Goal: Information Seeking & Learning: Obtain resource

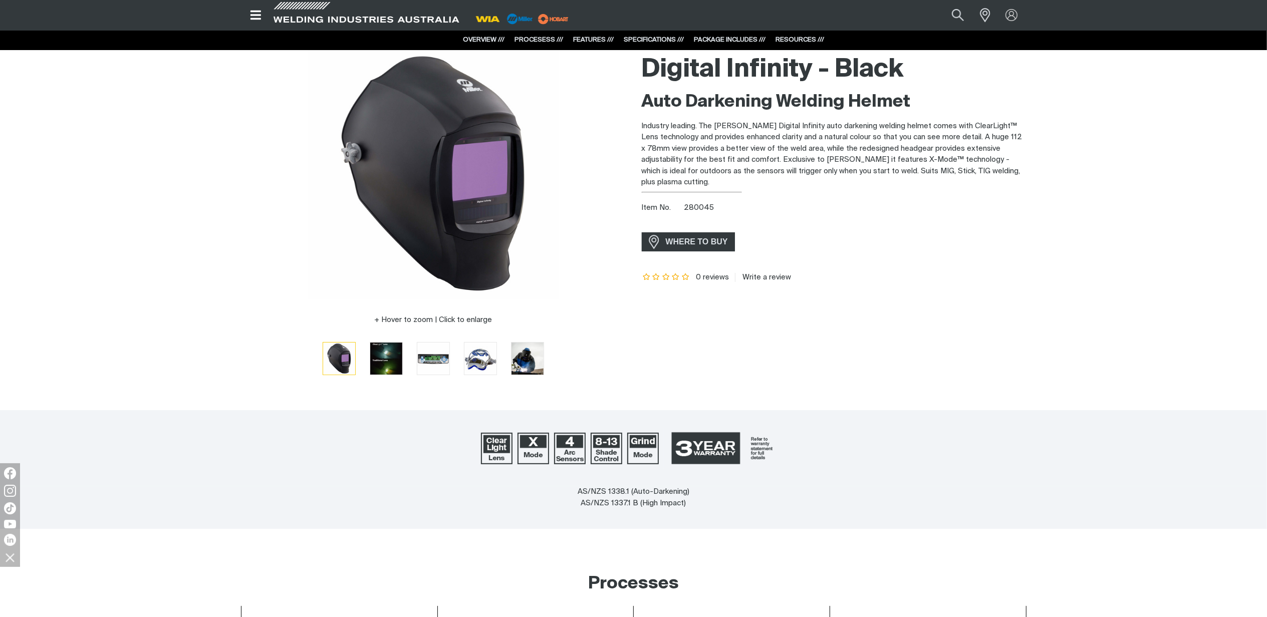
scroll to position [1, 0]
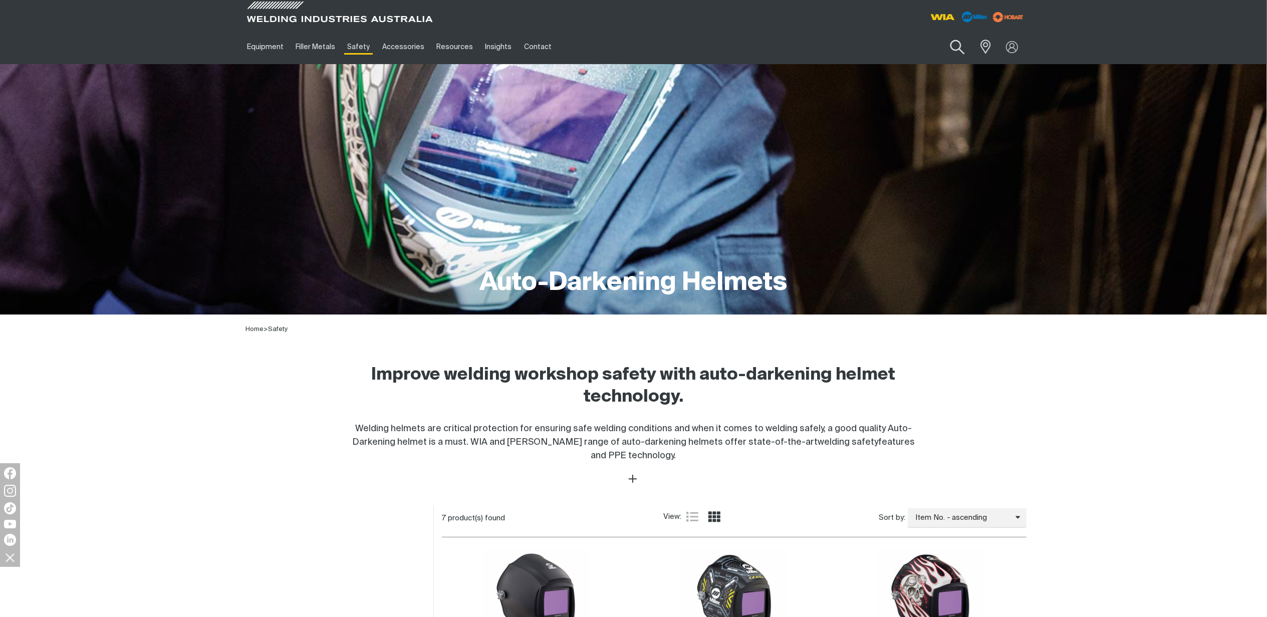
click at [955, 42] on button "Search products" at bounding box center [957, 47] width 41 height 29
click at [889, 53] on input "Search" at bounding box center [896, 47] width 154 height 23
paste input "241977"
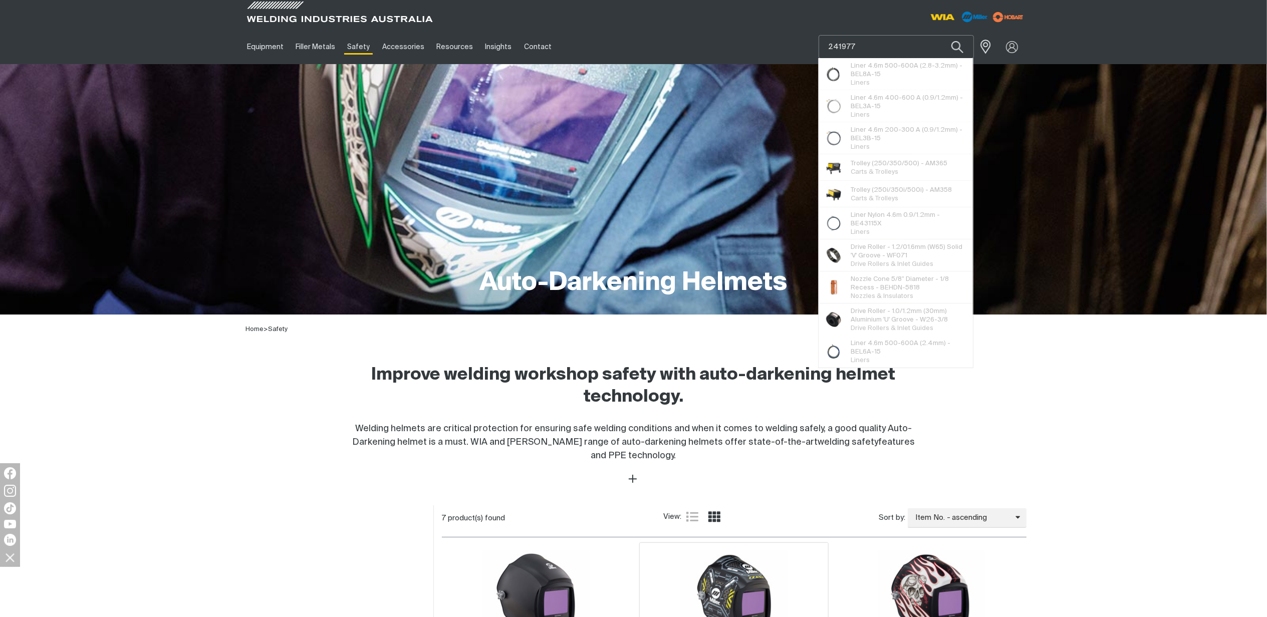
type input "241977"
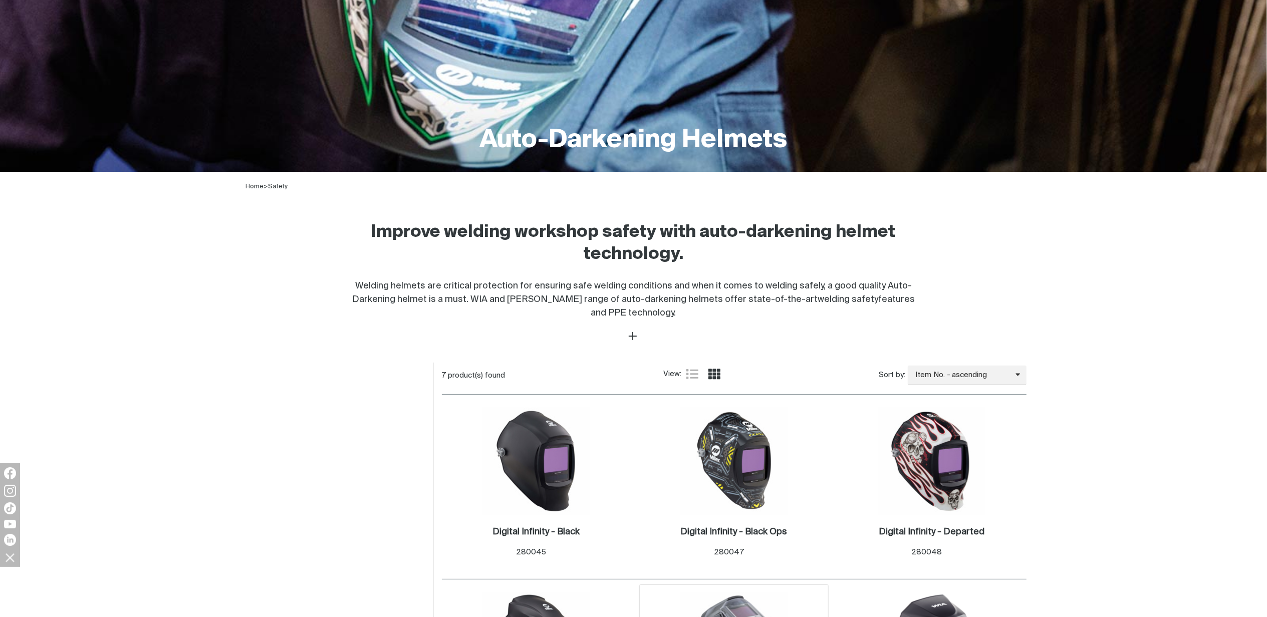
scroll to position [334, 0]
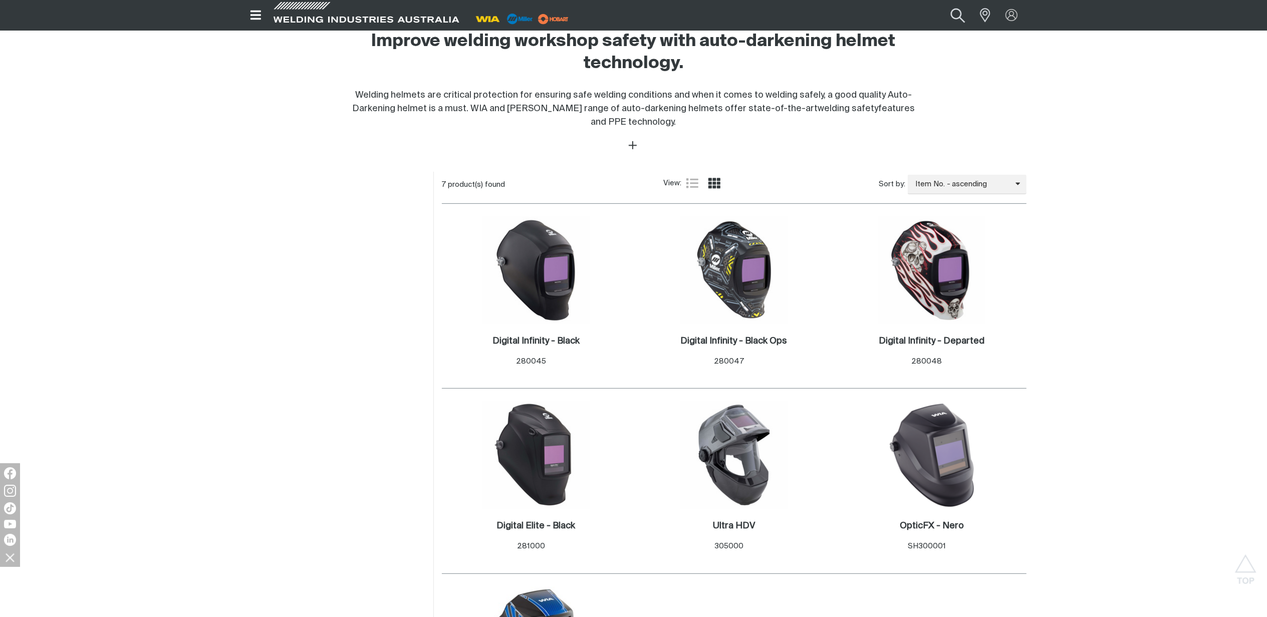
click at [959, 15] on button "Search products" at bounding box center [957, 15] width 41 height 27
drag, startPoint x: 876, startPoint y: 19, endPoint x: 805, endPoint y: 17, distance: 70.6
click at [805, 17] on div "Search 241977 When search results are available use up and down arrows to revie…" at bounding box center [895, 15] width 262 height 30
type input "ap-2202L"
click at [877, 14] on input "ap-2202L" at bounding box center [896, 16] width 154 height 22
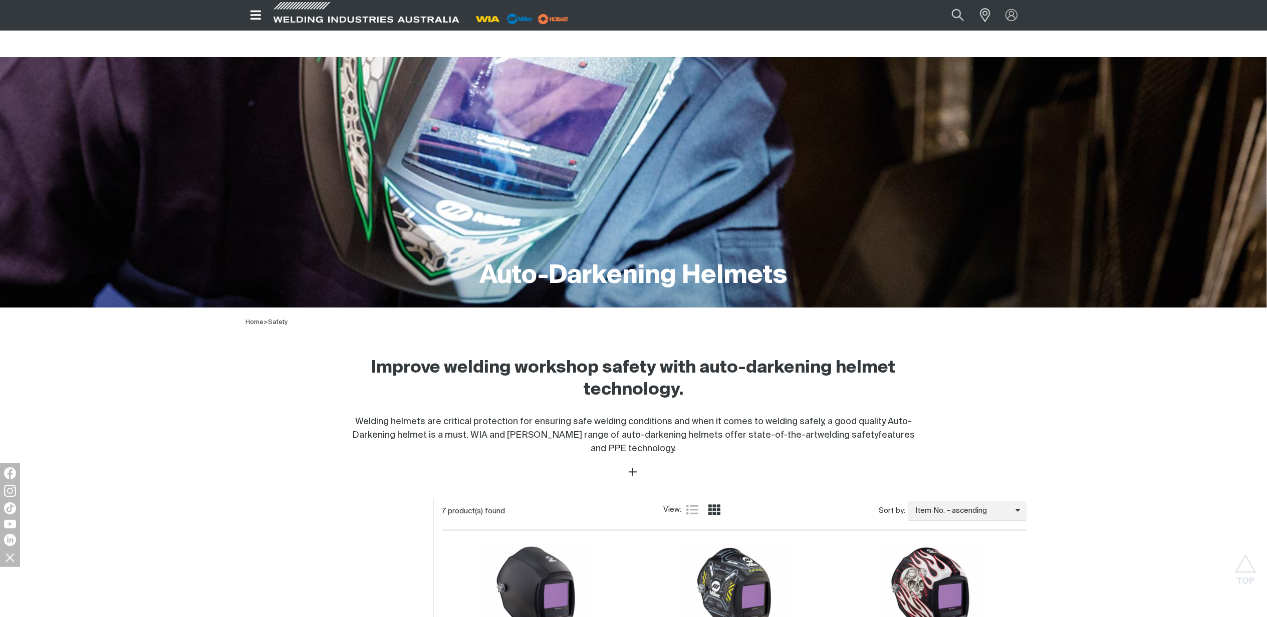
scroll to position [0, 0]
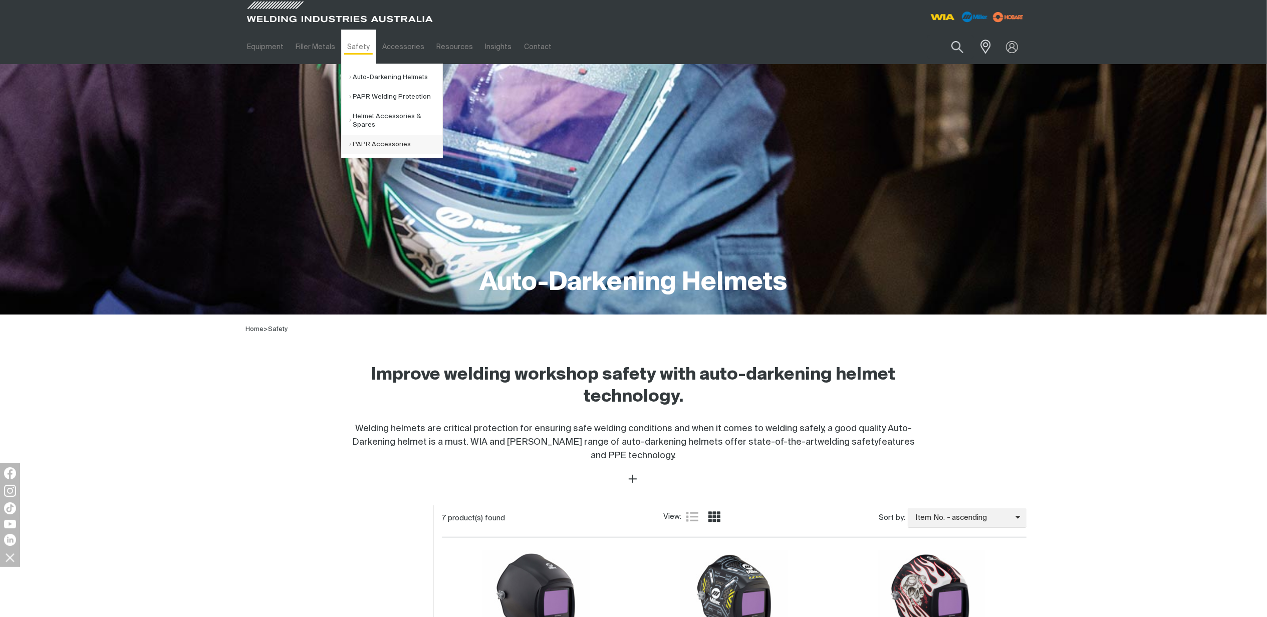
click at [359, 147] on link "PAPR Accessories" at bounding box center [395, 145] width 93 height 20
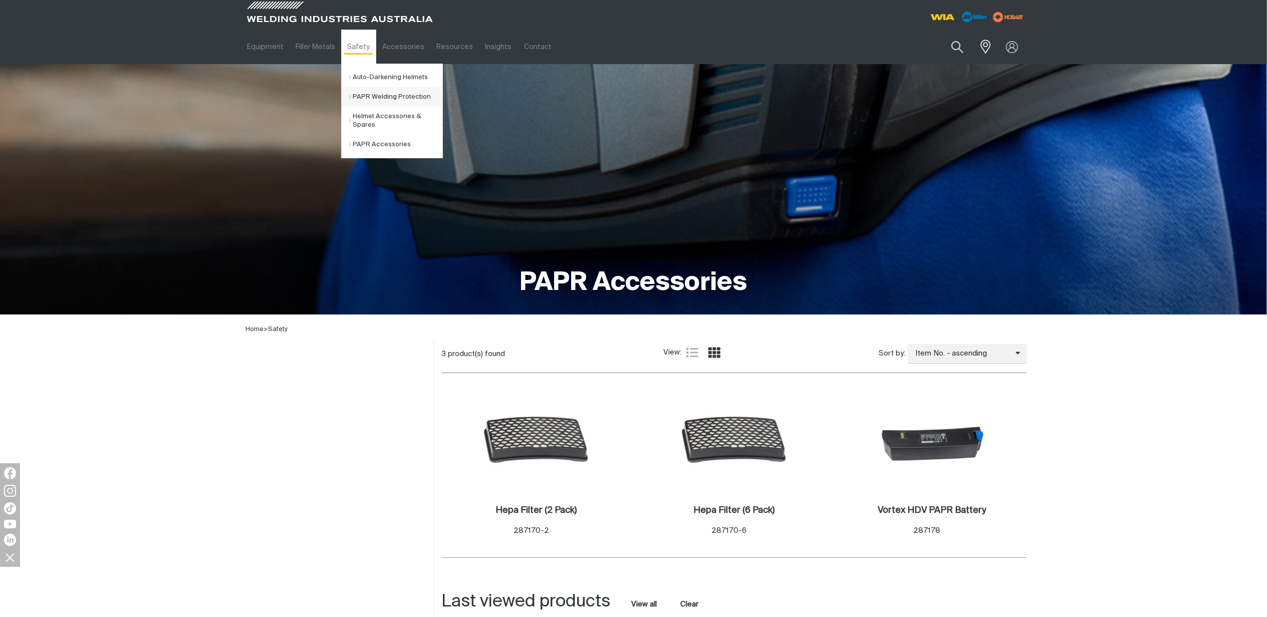
click at [375, 97] on link "PAPR Welding Protection" at bounding box center [395, 97] width 93 height 20
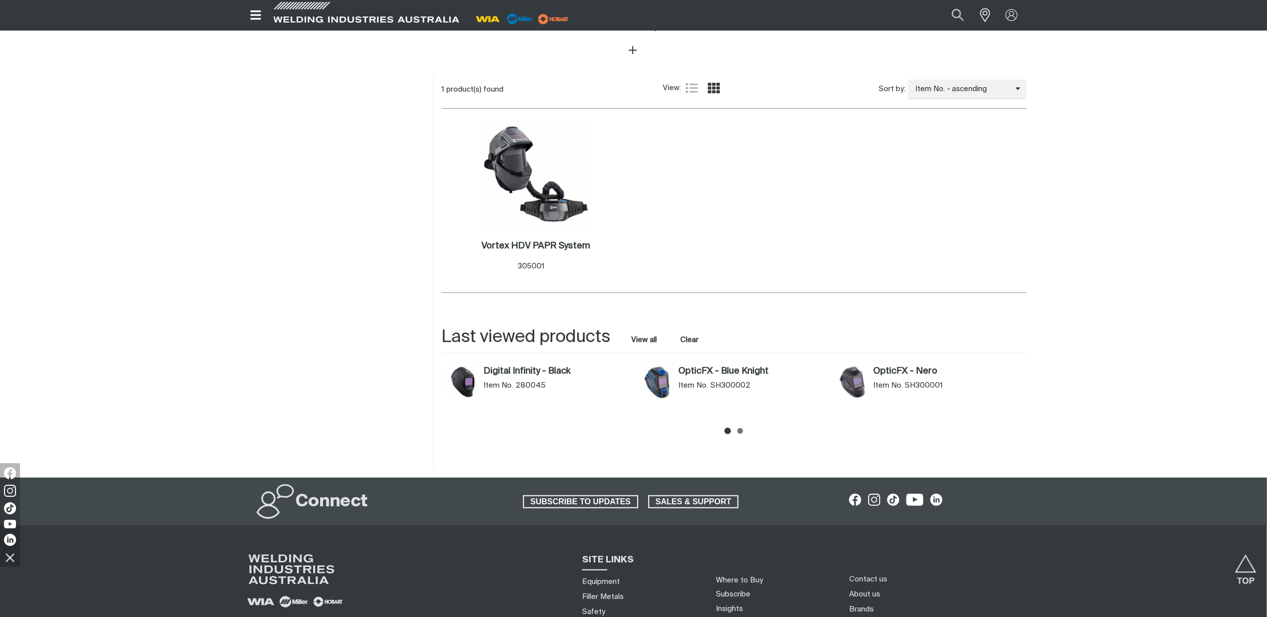
scroll to position [467, 0]
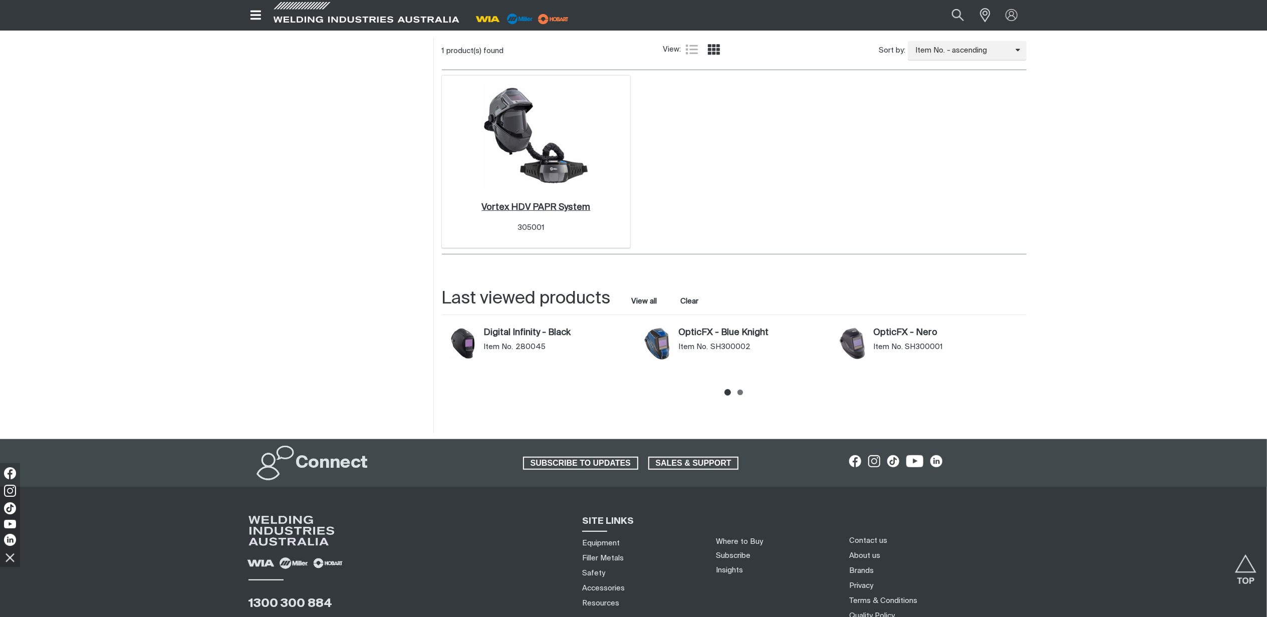
click at [533, 205] on h2 "Vortex HDV PAPR System ." at bounding box center [535, 207] width 109 height 9
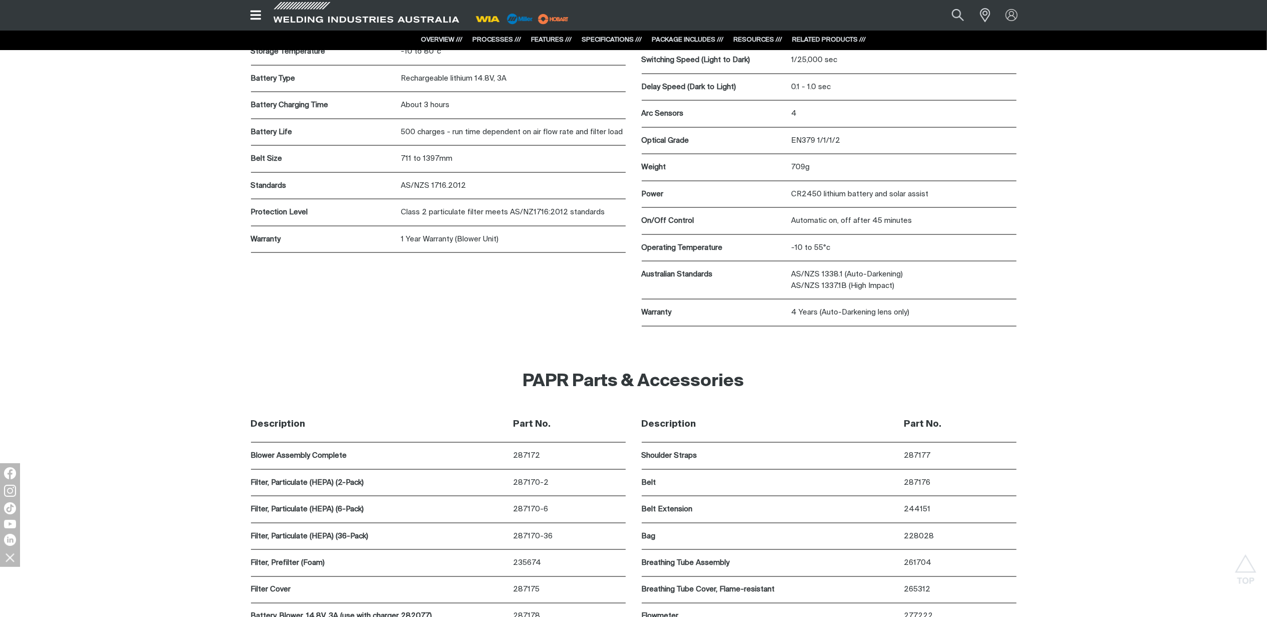
scroll to position [5276, 0]
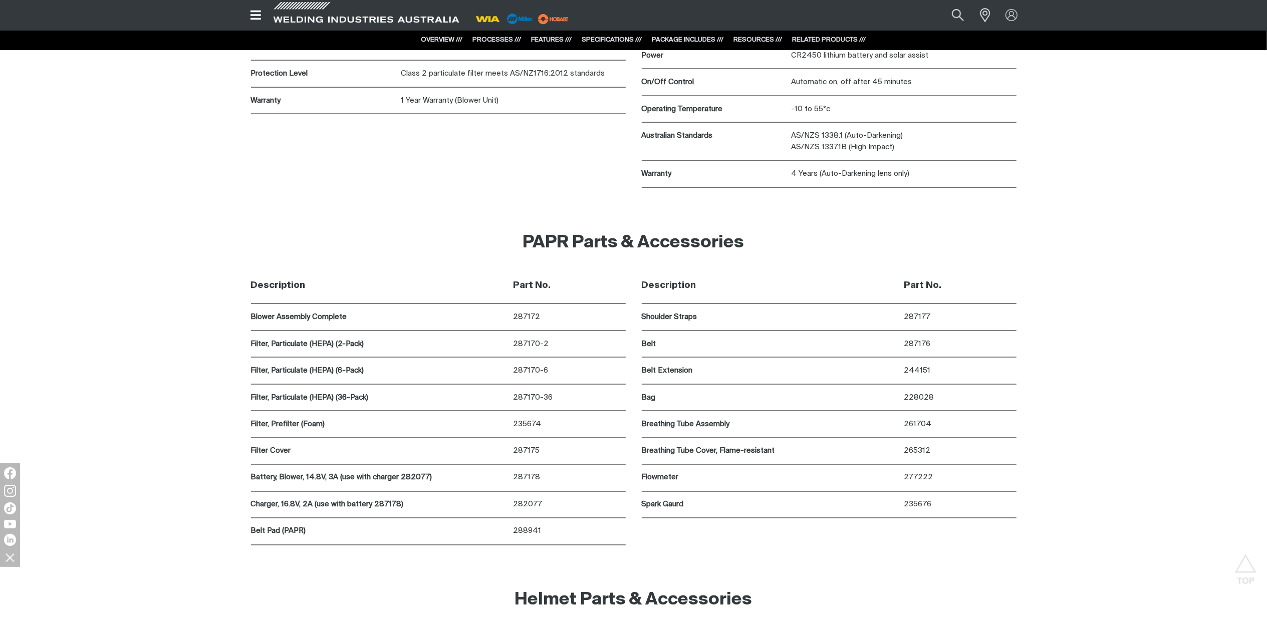
click at [273, 222] on div "PAPR Parts & Accessories" at bounding box center [633, 243] width 785 height 50
drag, startPoint x: 541, startPoint y: 320, endPoint x: 495, endPoint y: 322, distance: 46.1
click at [495, 322] on div "Blower Assembly Complete 287172" at bounding box center [438, 317] width 375 height 27
copy div "287172"
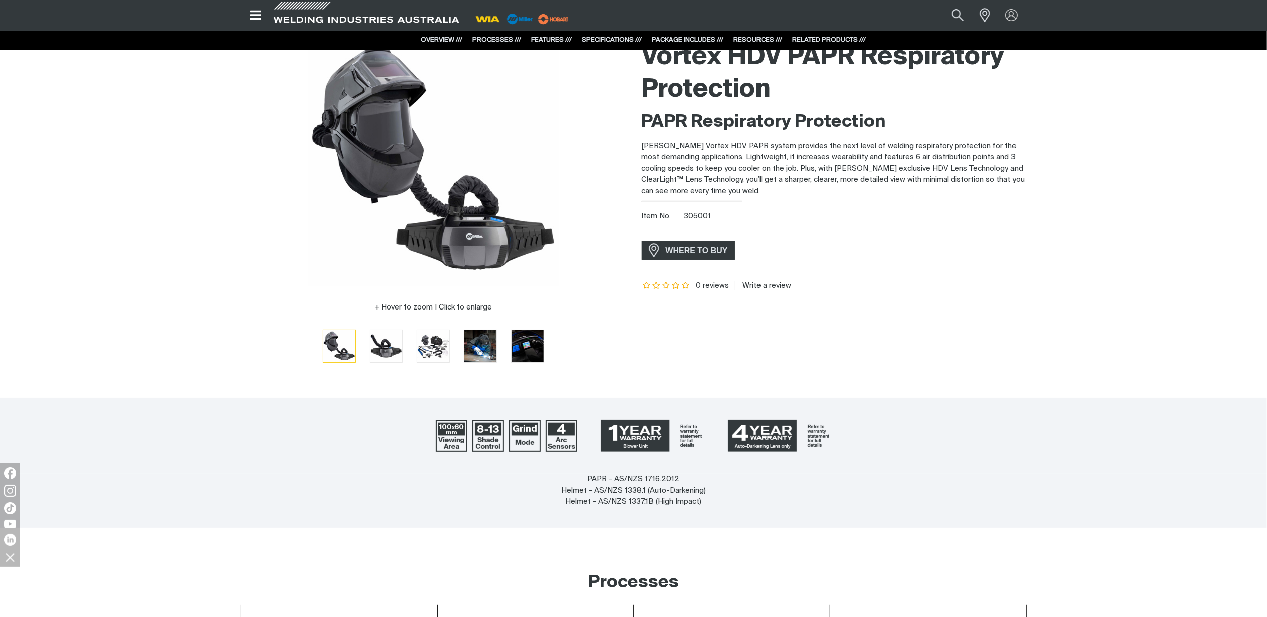
scroll to position [0, 0]
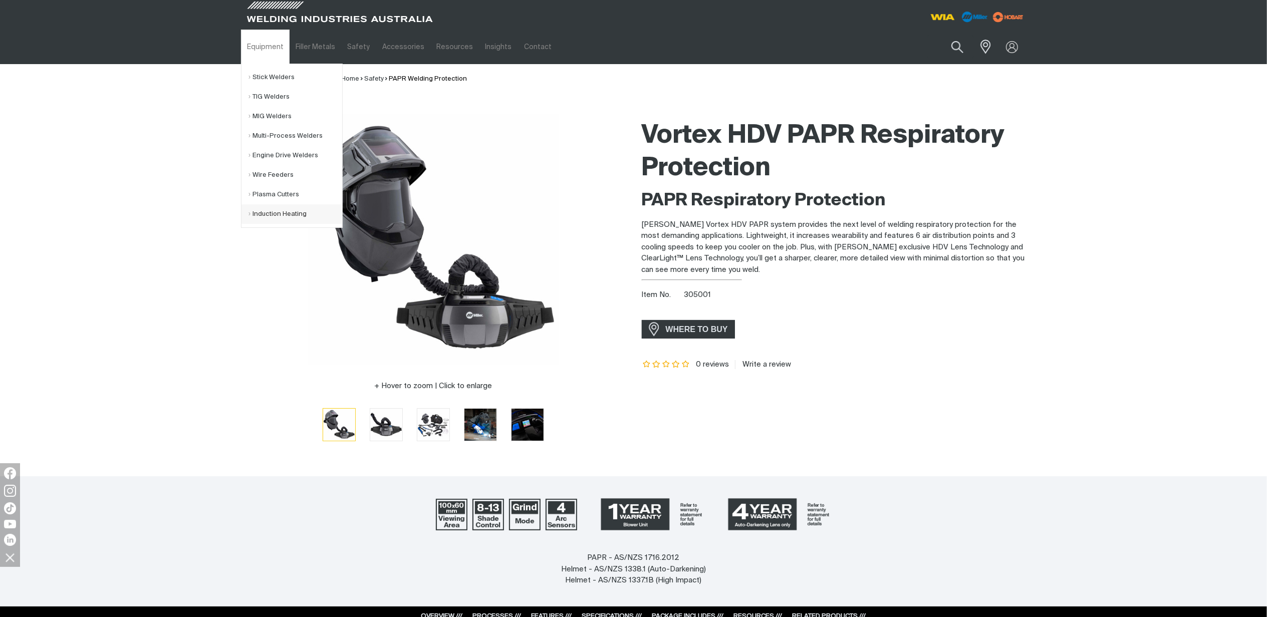
click at [273, 218] on link "Induction Heating" at bounding box center [295, 214] width 93 height 20
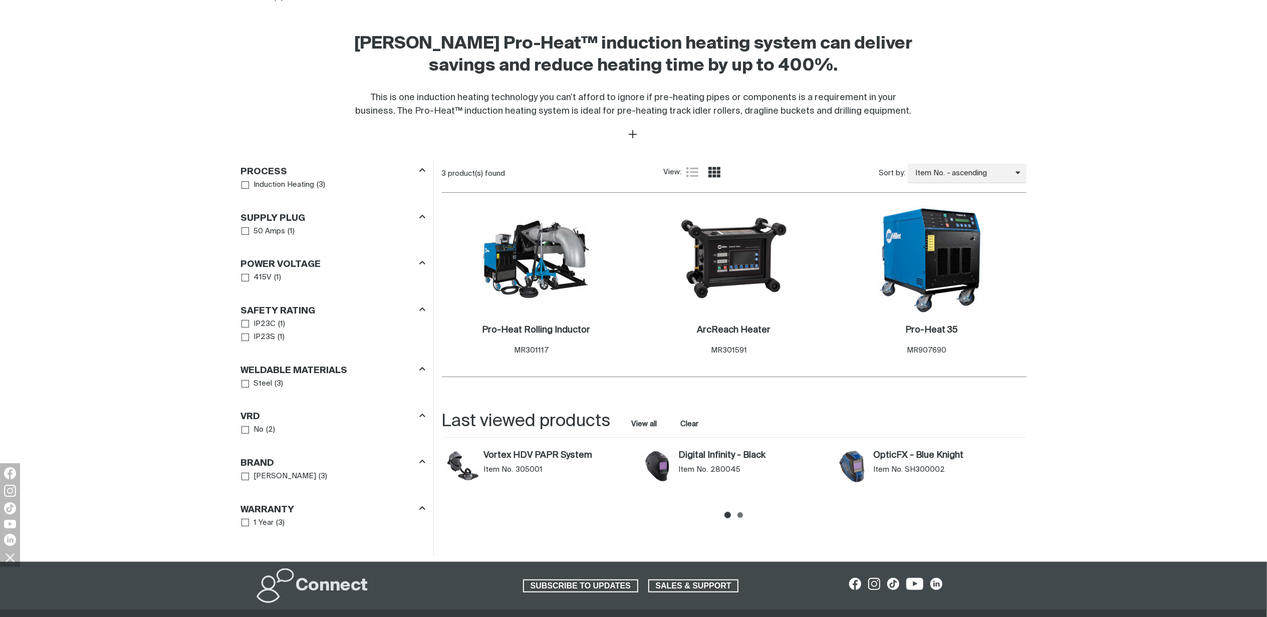
scroll to position [334, 0]
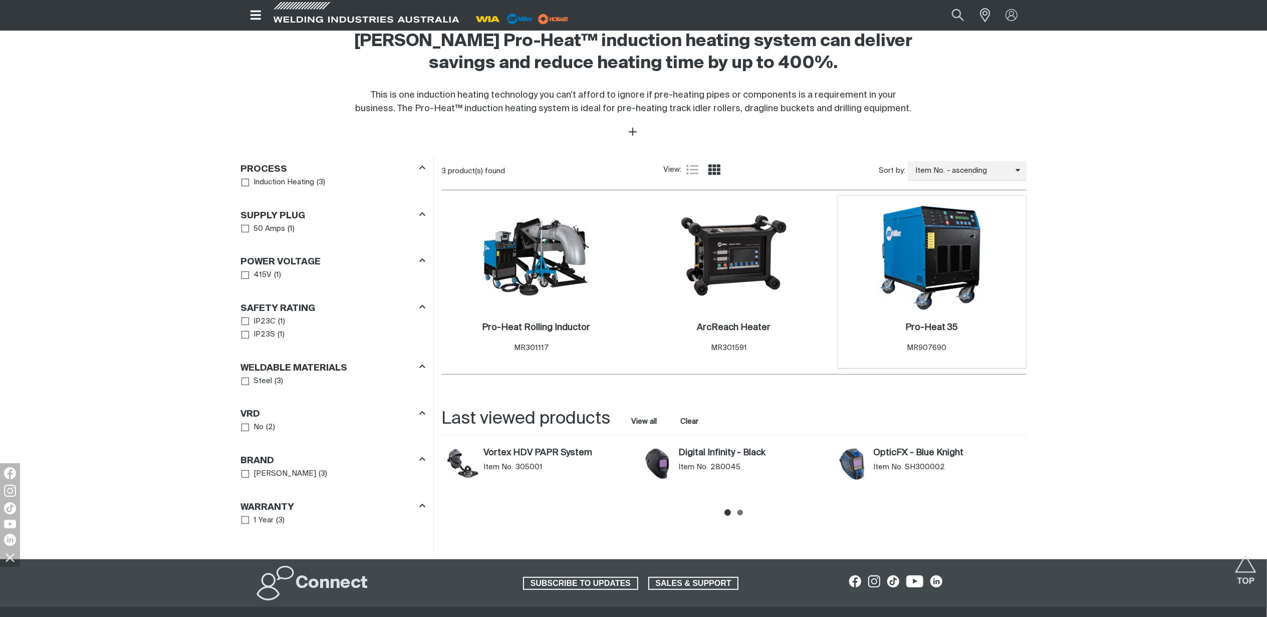
click at [952, 276] on img at bounding box center [931, 256] width 107 height 107
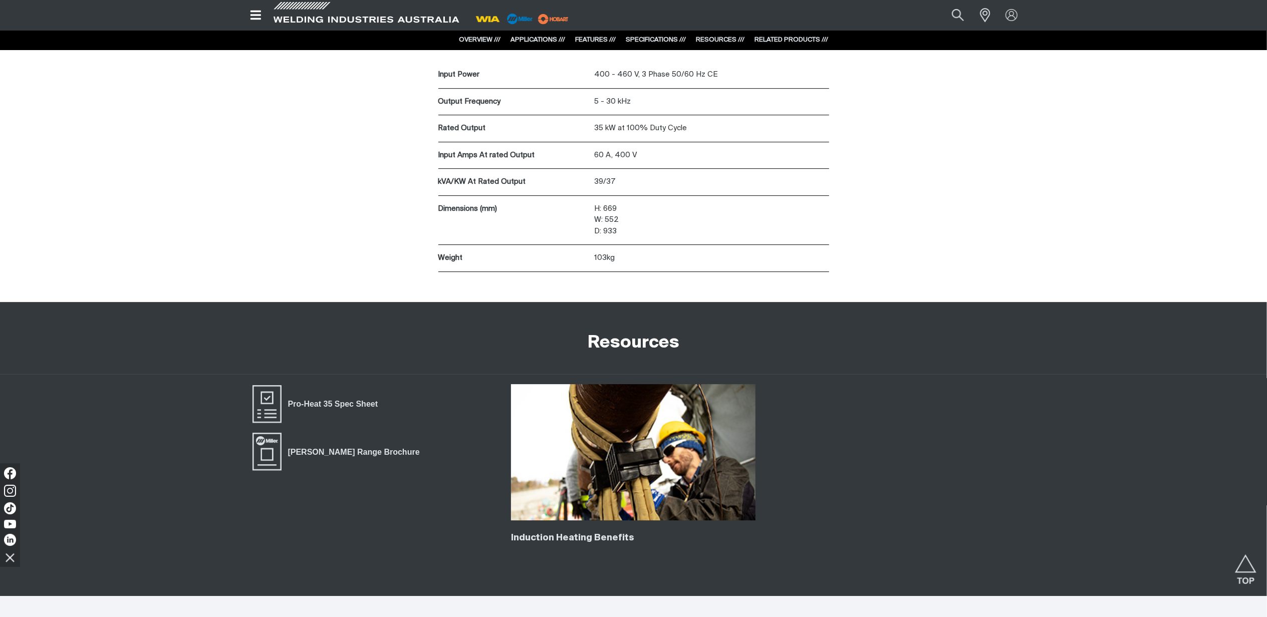
scroll to position [3072, 0]
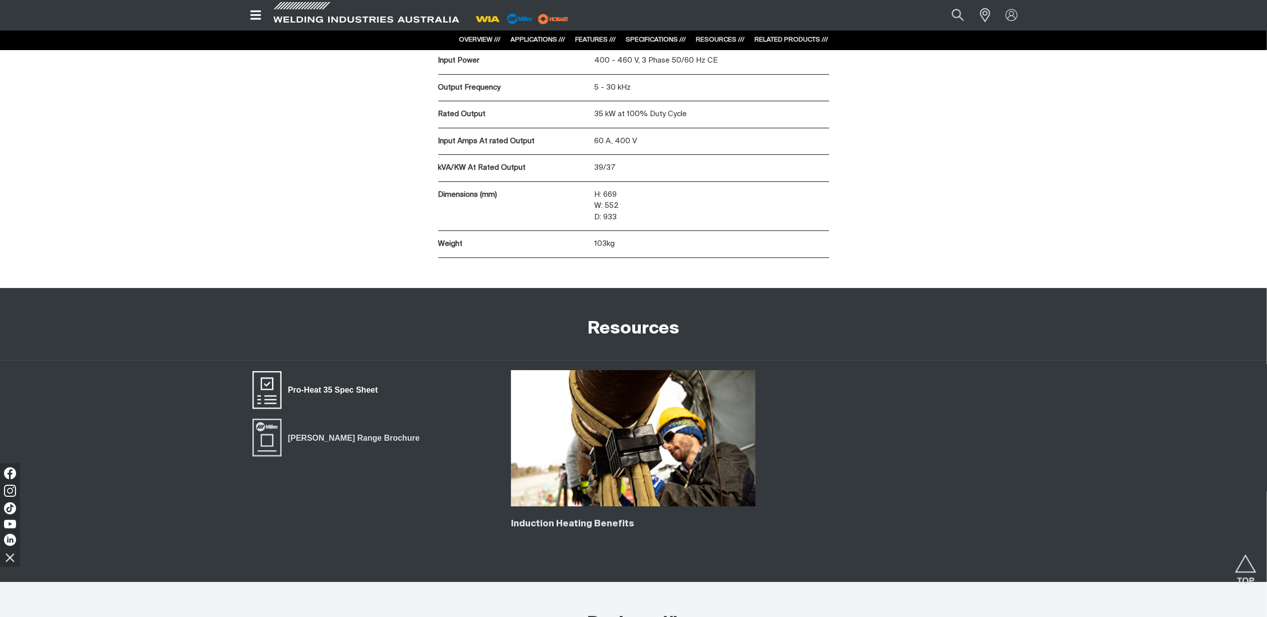
click at [363, 397] on span "Pro-Heat 35 Spec Sheet" at bounding box center [332, 390] width 103 height 13
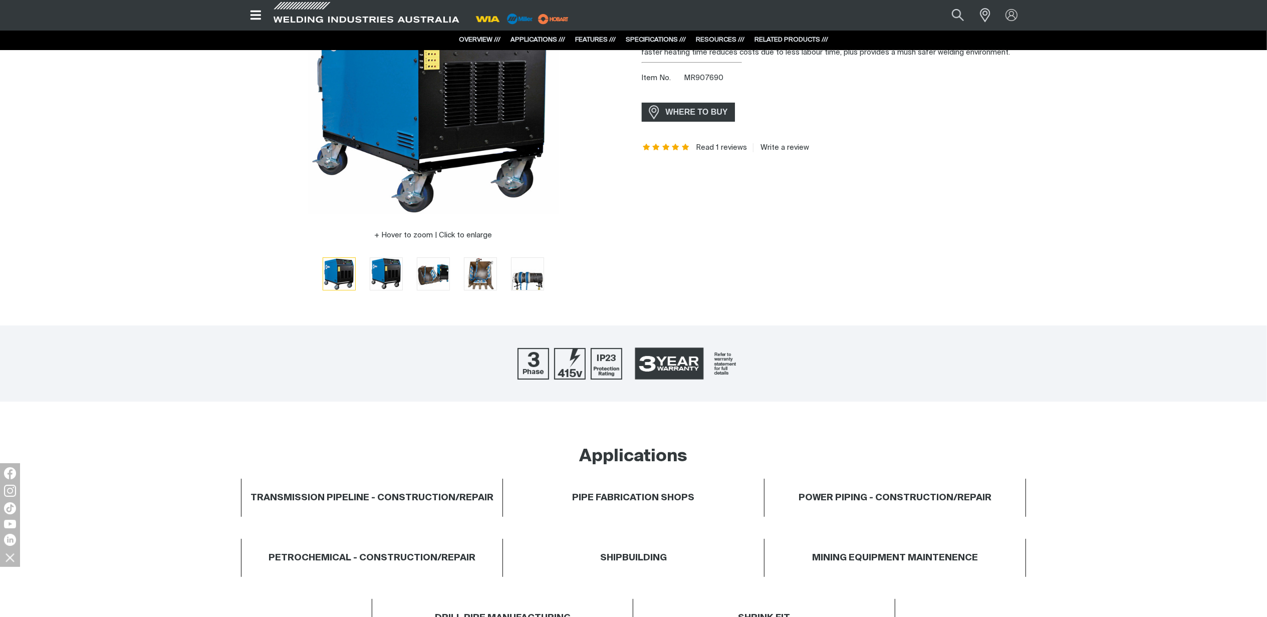
scroll to position [0, 0]
